Goal: Find specific page/section: Find specific page/section

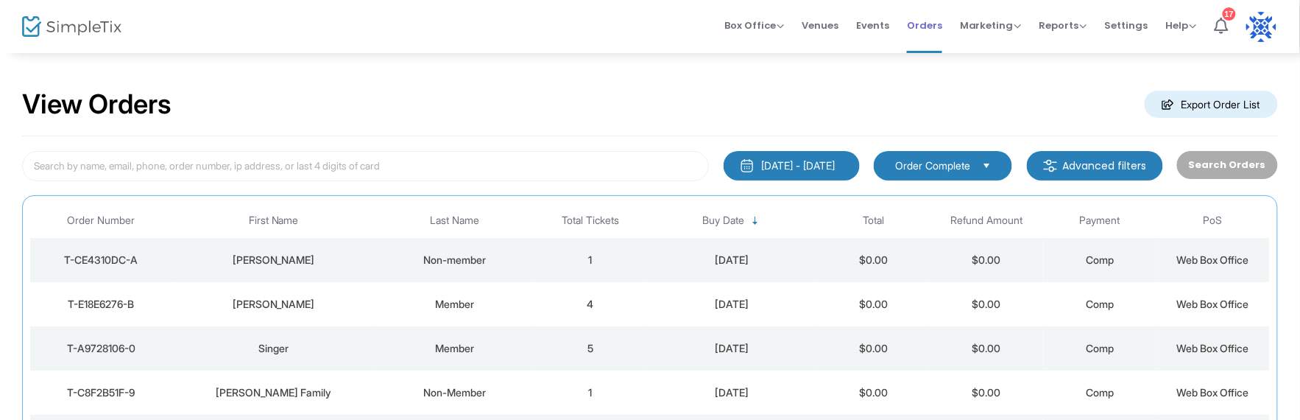
click at [921, 25] on span "Orders" at bounding box center [924, 26] width 35 height 38
click at [923, 23] on span "Orders" at bounding box center [924, 26] width 35 height 38
click at [920, 28] on span "Orders" at bounding box center [924, 26] width 35 height 38
click at [924, 18] on span "Orders" at bounding box center [924, 26] width 35 height 38
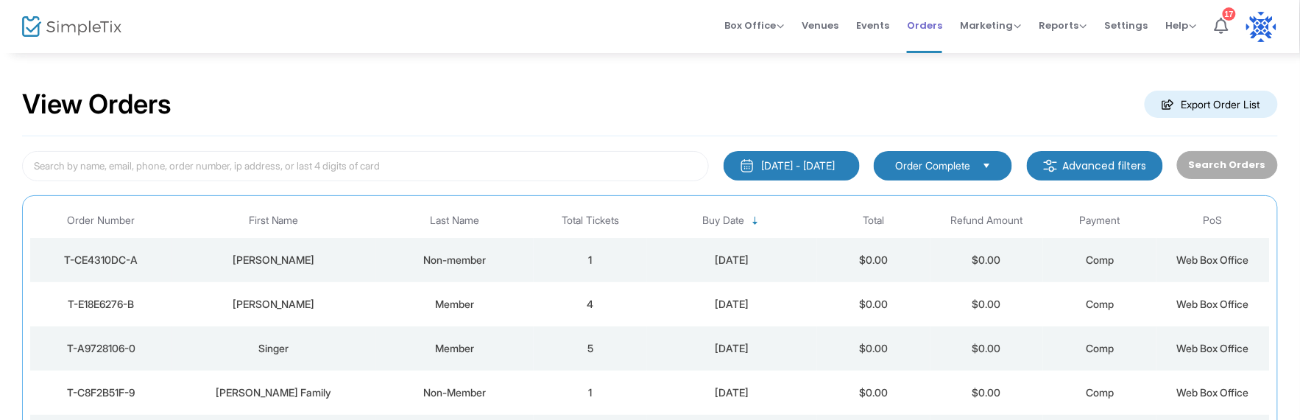
click at [933, 52] on link "Orders" at bounding box center [924, 26] width 35 height 53
click at [930, 22] on span "Orders" at bounding box center [924, 26] width 35 height 38
click at [889, 28] on span "Events" at bounding box center [872, 26] width 33 height 38
